Goal: Information Seeking & Learning: Learn about a topic

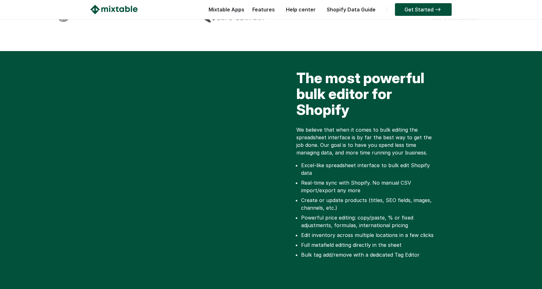
scroll to position [169, 0]
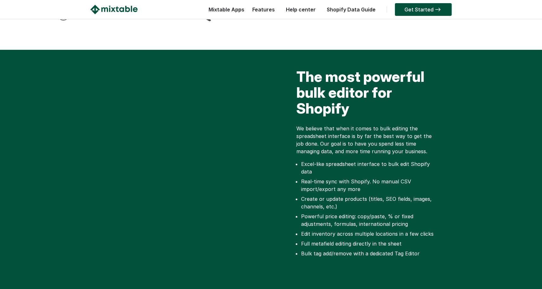
click at [364, 195] on li "Create or update products (titles, SEO fields, images, channels, etc.)" at bounding box center [370, 202] width 138 height 15
click at [379, 201] on li "Create or update products (titles, SEO fields, images, channels, etc.)" at bounding box center [370, 202] width 138 height 15
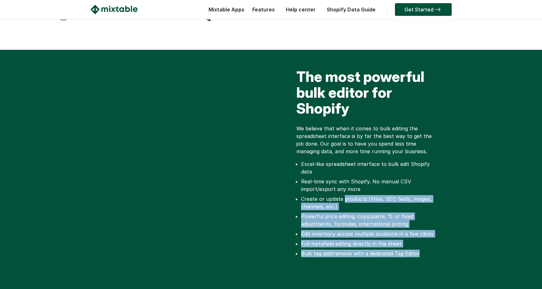
drag, startPoint x: 343, startPoint y: 194, endPoint x: 423, endPoint y: 247, distance: 96.3
click at [423, 247] on ul "Excel-like spreadsheet interface to bulk edit Shopify data Real-time sync with …" at bounding box center [368, 208] width 143 height 97
click at [417, 250] on li "Bulk tag add/remove with a dedicated Tag Editor" at bounding box center [370, 254] width 138 height 8
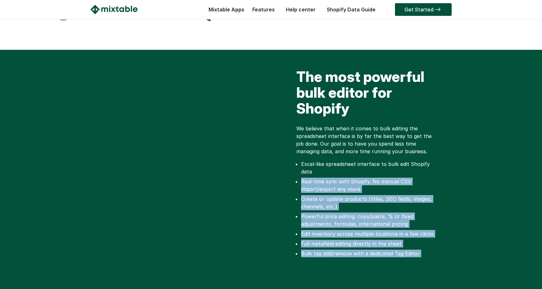
drag, startPoint x: 417, startPoint y: 246, endPoint x: 347, endPoint y: 169, distance: 103.7
click at [347, 169] on ul "Excel-like spreadsheet interface to bulk edit Shopify data Real-time sync with …" at bounding box center [368, 208] width 143 height 97
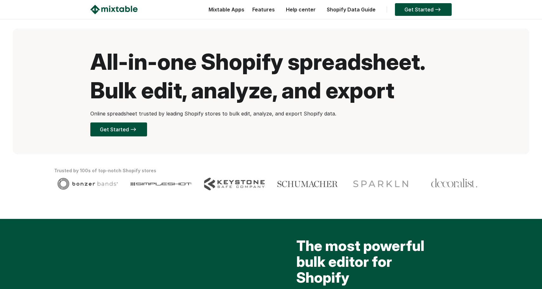
scroll to position [0, 0]
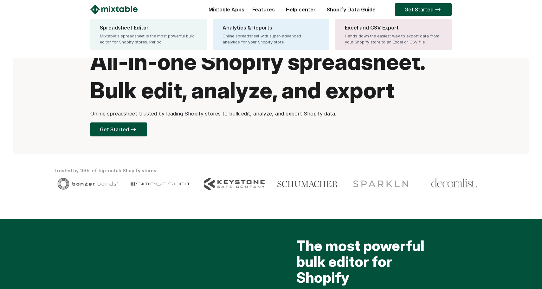
click at [237, 10] on div "Mixtable Apps Spreadsheet Editor Mixtable's spreadsheet is the most powerful bu…" at bounding box center [224, 11] width 39 height 13
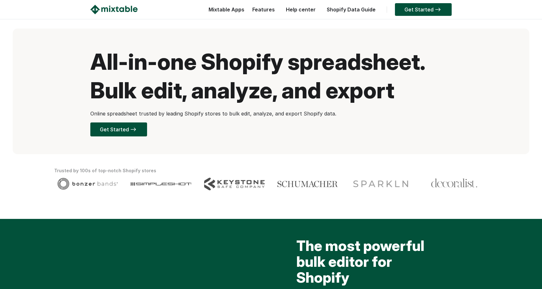
click at [267, 8] on link "Features" at bounding box center [263, 9] width 29 height 6
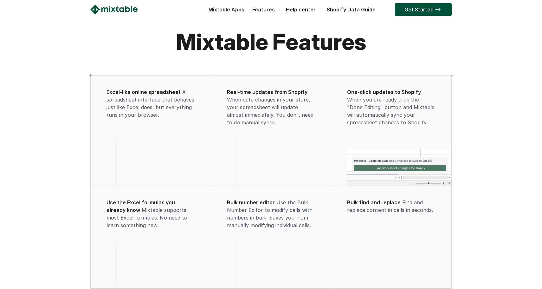
scroll to position [8, 0]
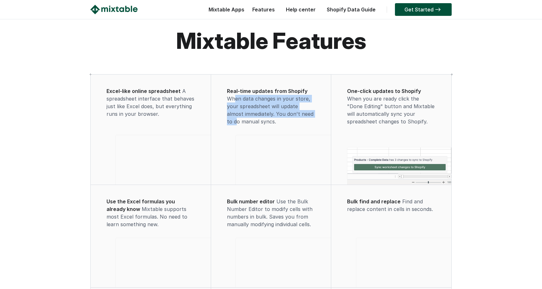
drag, startPoint x: 236, startPoint y: 99, endPoint x: 304, endPoint y: 113, distance: 69.7
click at [304, 113] on span "When data changes in your store, your spreadsheet will update almost immediatel…" at bounding box center [270, 109] width 87 height 29
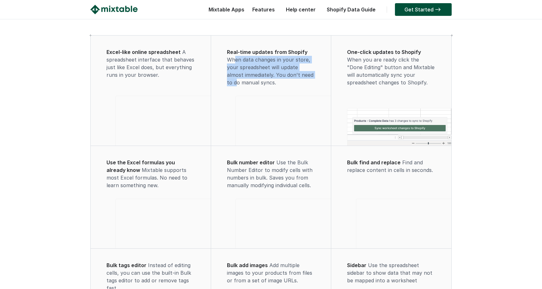
scroll to position [53, 0]
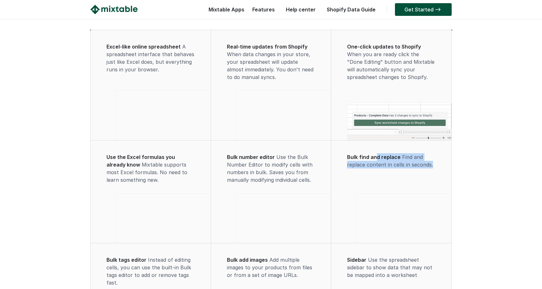
drag, startPoint x: 375, startPoint y: 170, endPoint x: 435, endPoint y: 182, distance: 61.3
click at [435, 178] on div "Bulk find and replace Find and replace content in cells in seconds." at bounding box center [392, 165] width 108 height 25
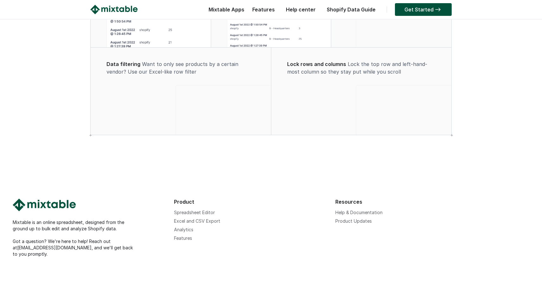
scroll to position [499, 0]
click at [204, 224] on link "Excel and CSV Export" at bounding box center [197, 220] width 46 height 5
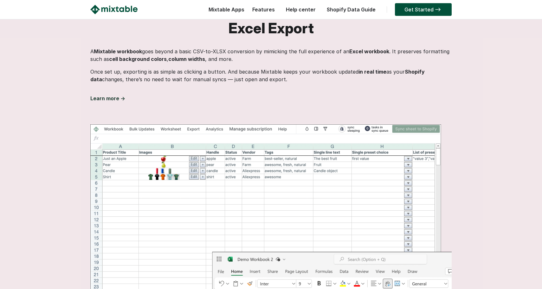
scroll to position [201, 0]
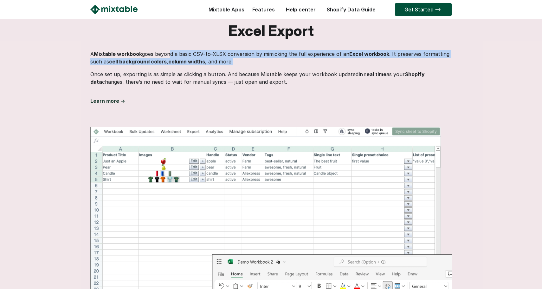
drag, startPoint x: 169, startPoint y: 54, endPoint x: 247, endPoint y: 59, distance: 78.5
click at [247, 59] on p "A Mixtable workbook goes beyond a basic CSV-to-XLSX conversion by mimicking the…" at bounding box center [271, 57] width 362 height 15
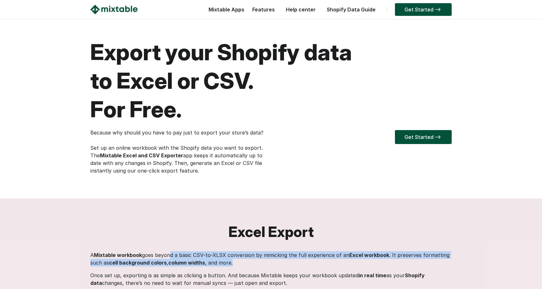
scroll to position [0, 0]
